Goal: Information Seeking & Learning: Learn about a topic

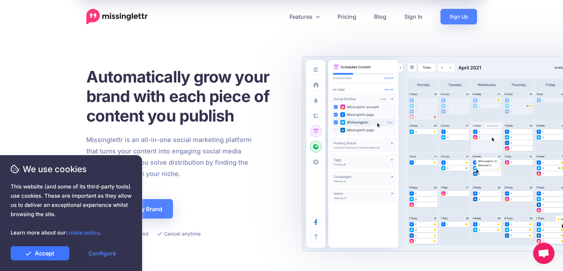
click at [40, 259] on link "Accept" at bounding box center [40, 254] width 59 height 14
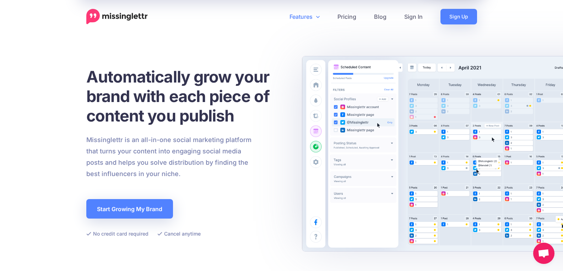
click at [317, 16] on icon at bounding box center [318, 17] width 4 height 6
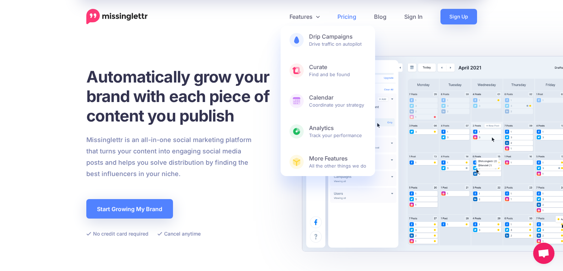
click at [348, 18] on link "Pricing" at bounding box center [346, 17] width 37 height 16
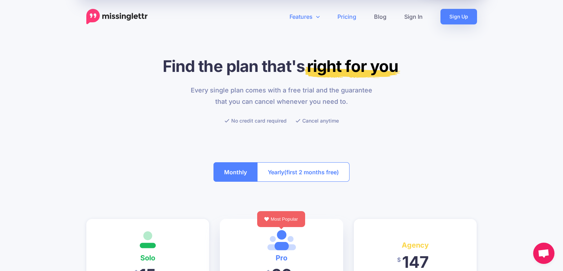
click at [315, 13] on link "Features" at bounding box center [304, 17] width 48 height 16
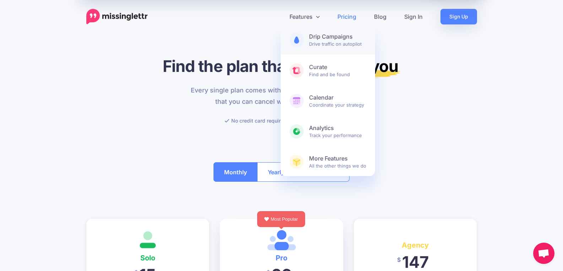
click at [319, 33] on b "Drip Campaigns" at bounding box center [337, 36] width 57 height 7
